Goal: Communication & Community: Answer question/provide support

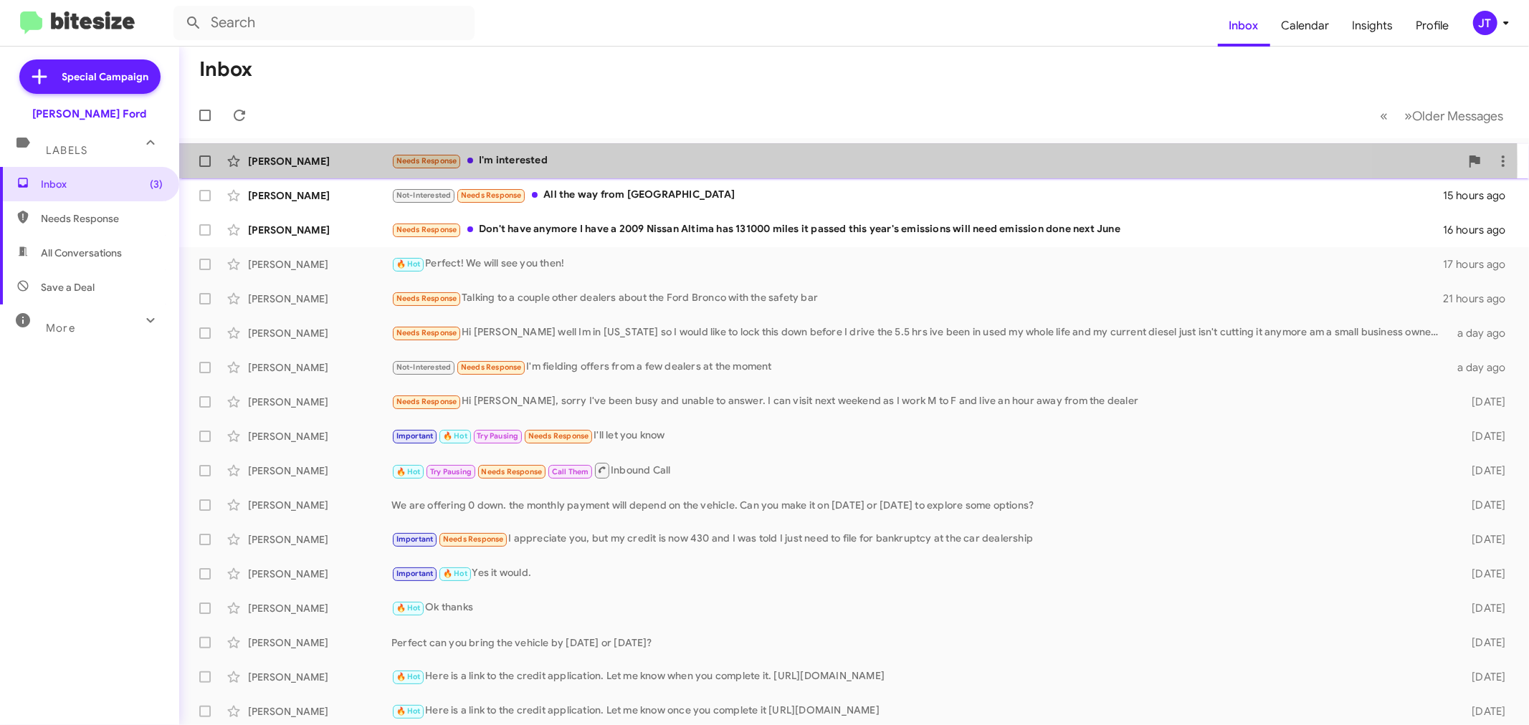
click at [625, 163] on div "Needs Response I'm interested" at bounding box center [925, 161] width 1069 height 16
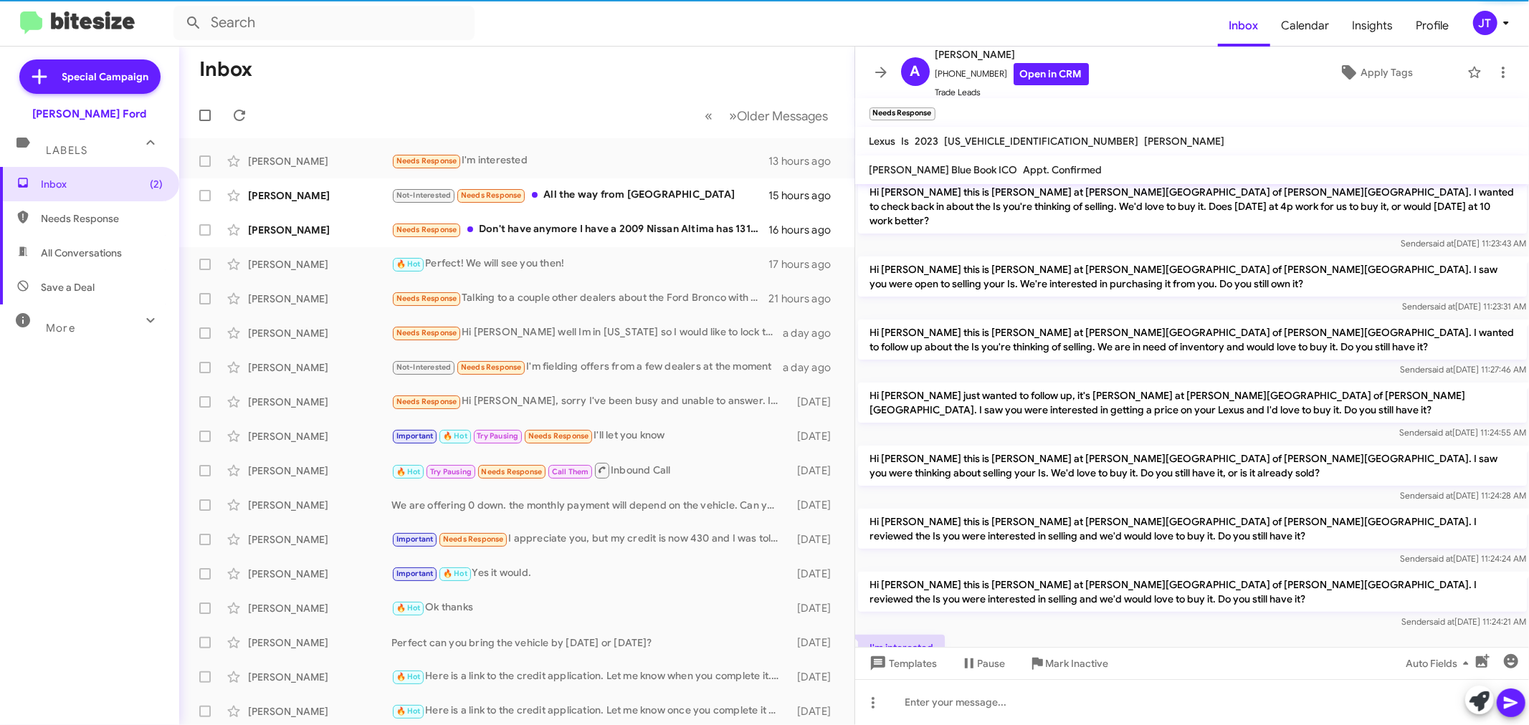
scroll to position [283, 0]
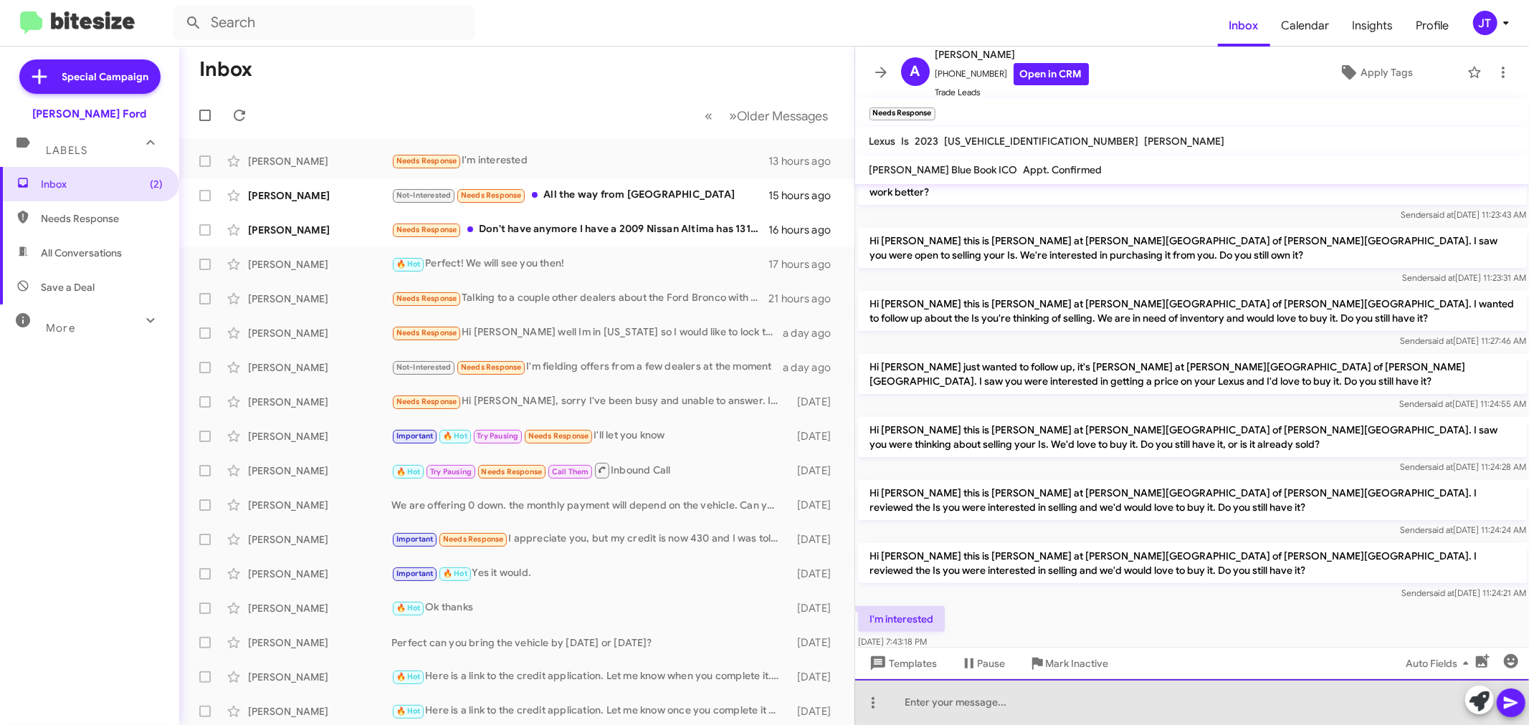
click at [1087, 707] on div at bounding box center [1192, 703] width 675 height 46
click at [1428, 707] on div "Would you be able to bring the vehicle by [DATE] or [DATE] so we can offer you …" at bounding box center [1192, 703] width 675 height 46
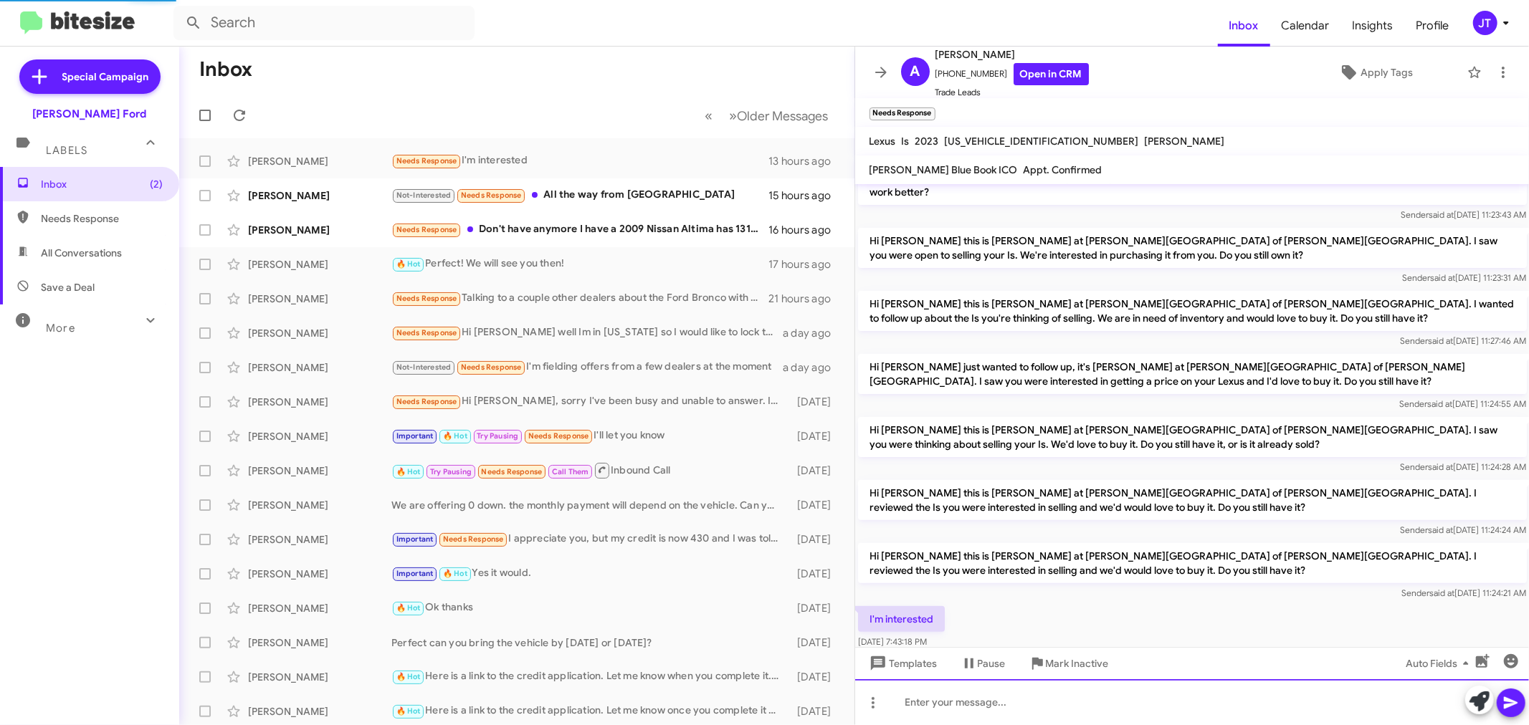
scroll to position [0, 0]
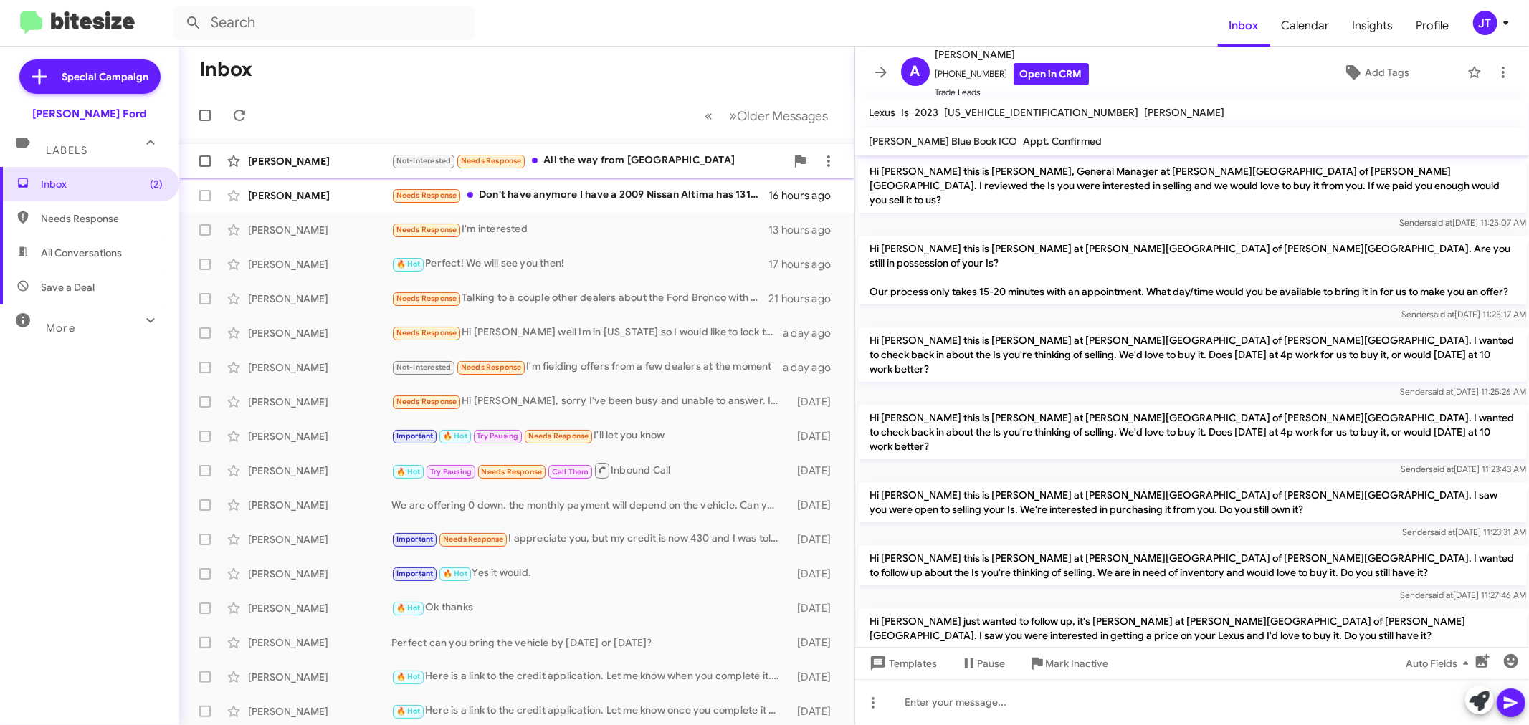
click at [700, 166] on div "Not-Interested Needs Response All the way from [GEOGRAPHIC_DATA]" at bounding box center [588, 161] width 394 height 16
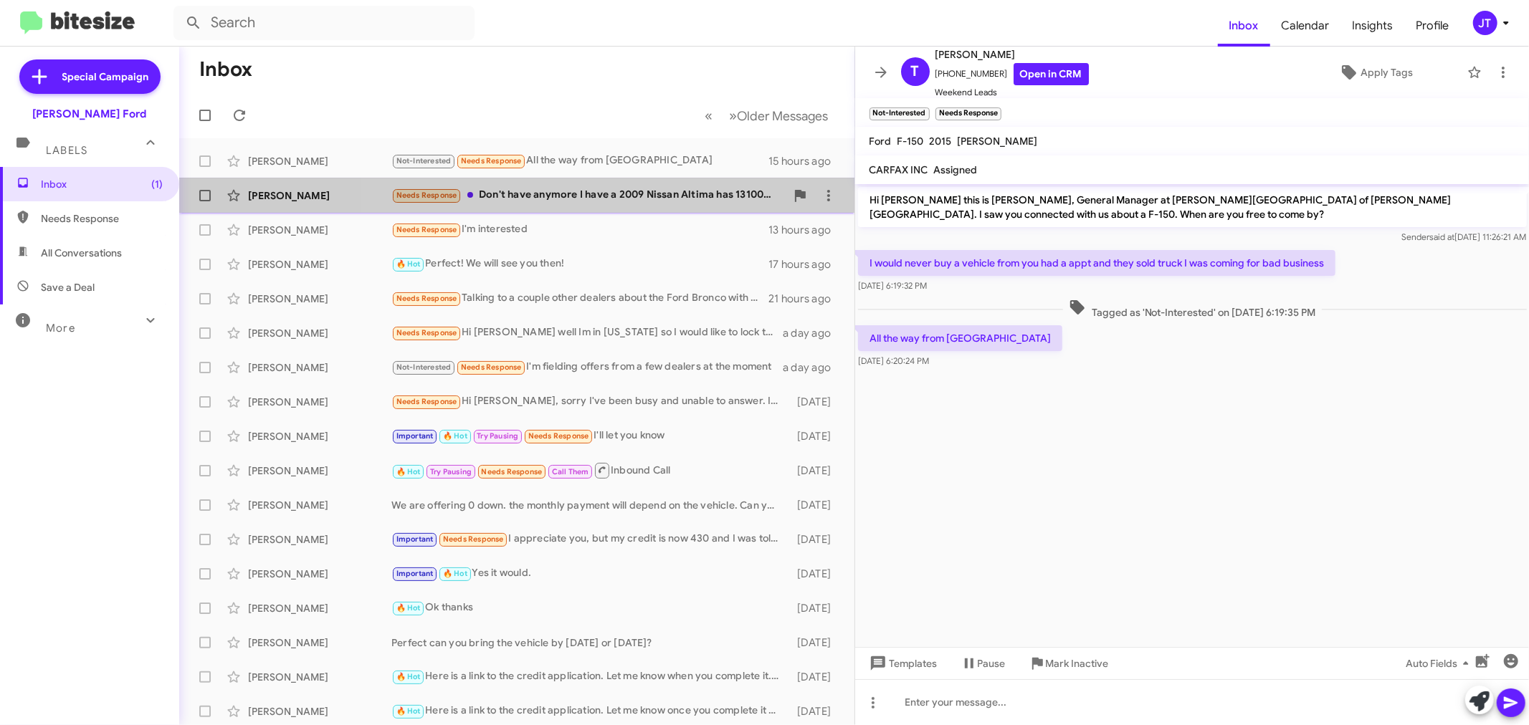
click at [660, 204] on div "Needs Response Don't have anymore I have a 2009 Nissan Altima has 131000 miles …" at bounding box center [588, 195] width 394 height 16
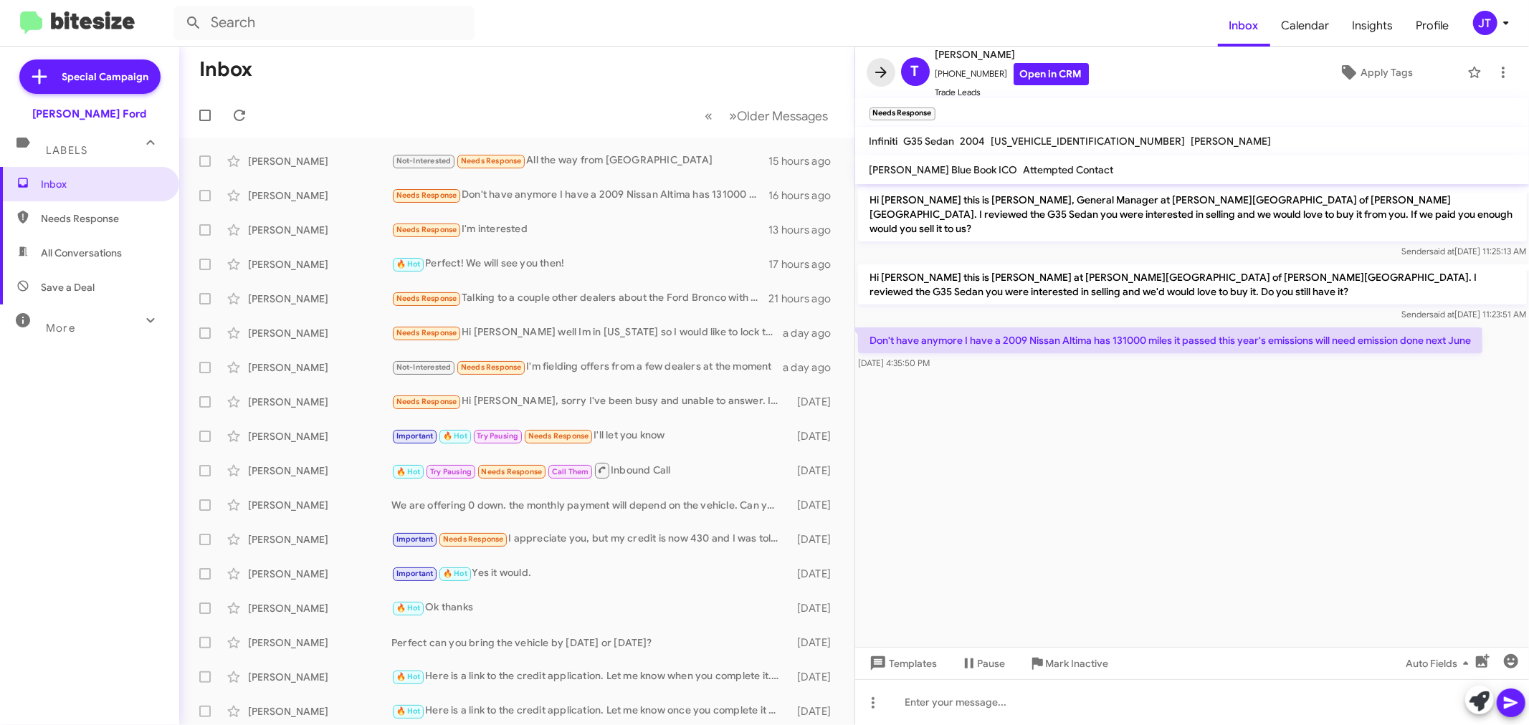
click at [877, 76] on icon at bounding box center [880, 72] width 17 height 17
